Goal: Contribute content

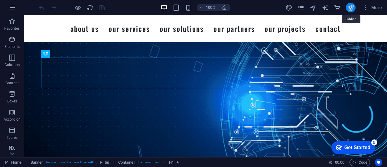
click at [352, 8] on icon "publish" at bounding box center [351, 7] width 7 height 7
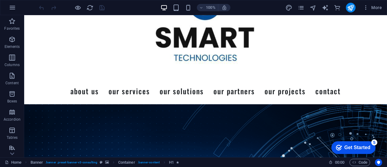
scroll to position [52, 0]
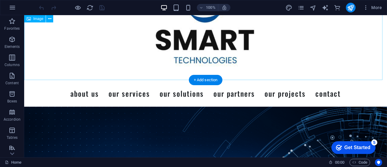
click at [202, 20] on figure at bounding box center [205, 24] width 363 height 110
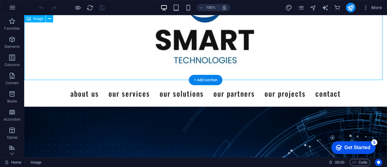
click at [202, 20] on figure at bounding box center [205, 24] width 363 height 110
